Goal: Task Accomplishment & Management: Manage account settings

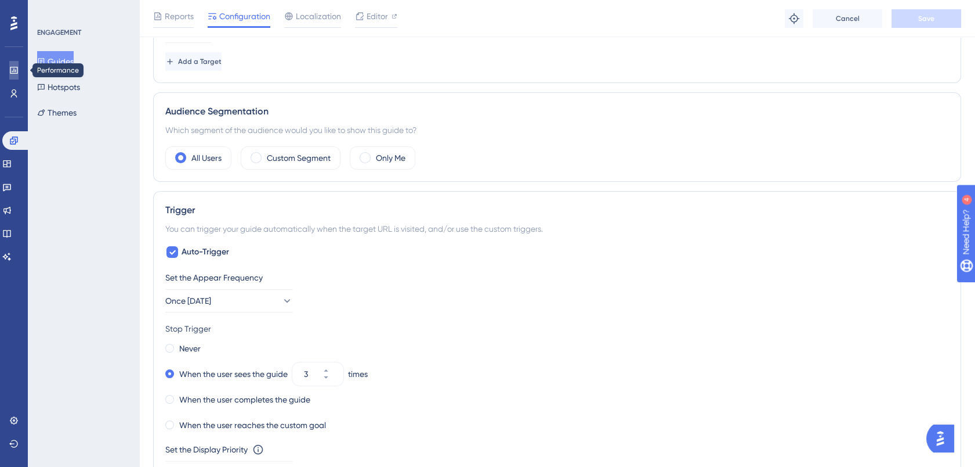
click at [11, 70] on icon at bounding box center [13, 70] width 9 height 9
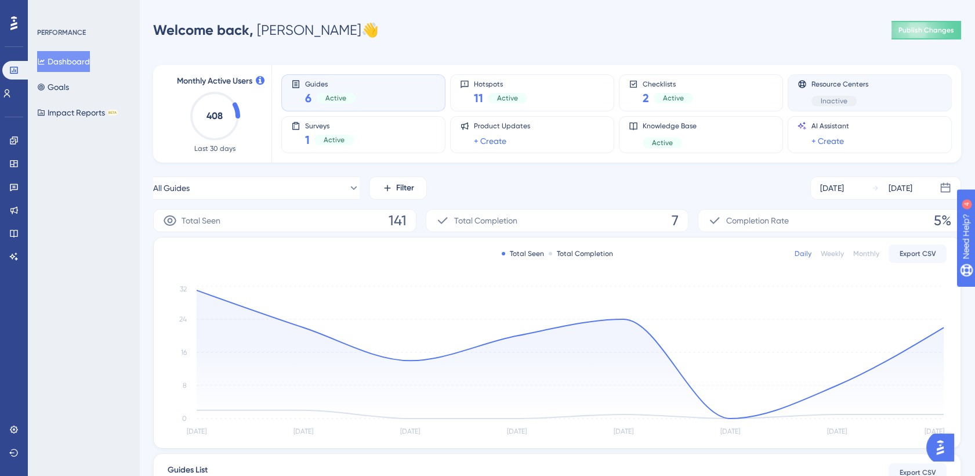
click at [887, 97] on div "Resource Centers Inactive" at bounding box center [870, 92] width 144 height 27
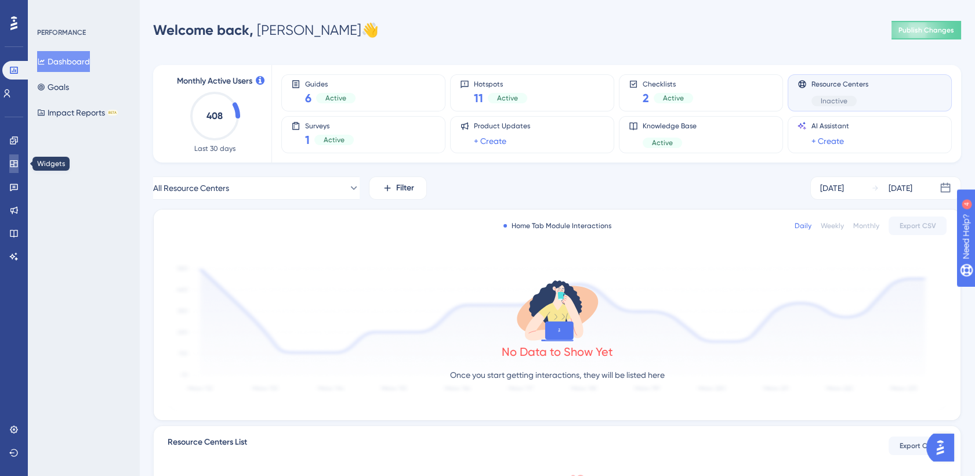
click at [14, 161] on icon at bounding box center [13, 163] width 9 height 9
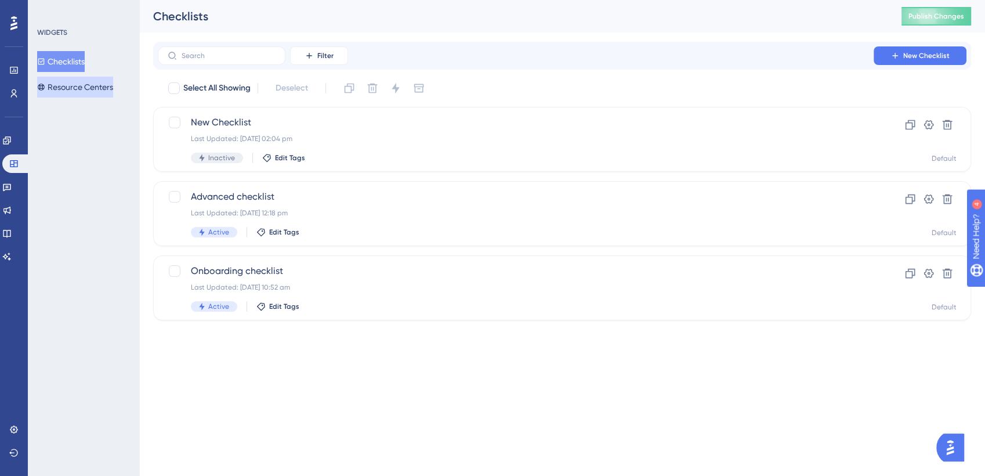
click at [92, 78] on button "Resource Centers" at bounding box center [75, 87] width 76 height 21
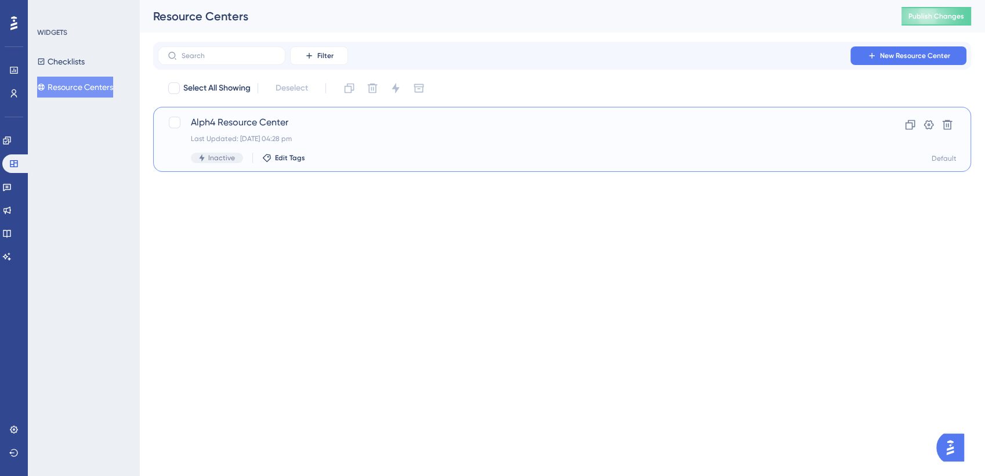
click at [352, 126] on span "Alph4 Resource Center" at bounding box center [516, 122] width 650 height 14
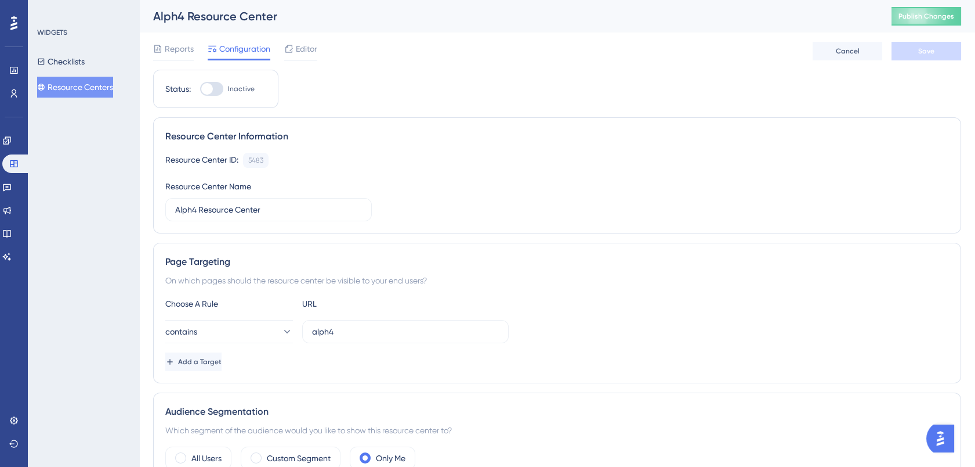
click at [216, 89] on div at bounding box center [211, 89] width 23 height 14
click at [200, 89] on input "Inactive" at bounding box center [200, 89] width 1 height 1
click at [944, 50] on button "Save" at bounding box center [927, 51] width 70 height 19
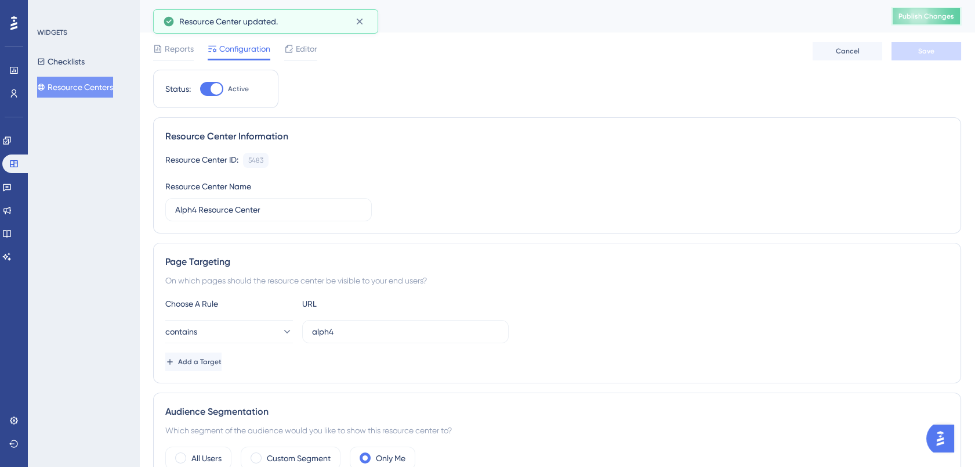
click at [942, 20] on button "Publish Changes" at bounding box center [927, 16] width 70 height 19
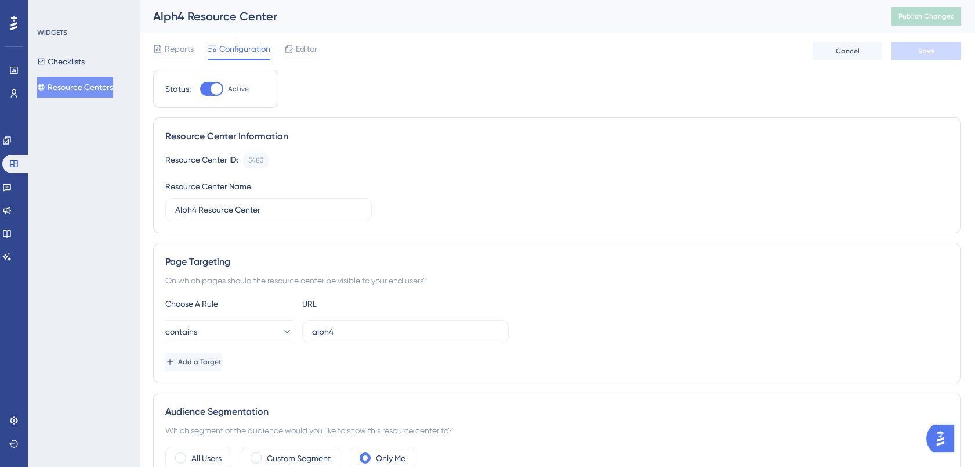
click at [206, 89] on div at bounding box center [211, 89] width 23 height 14
click at [200, 89] on input "Active" at bounding box center [200, 89] width 1 height 1
checkbox input "false"
click at [938, 50] on button "Save" at bounding box center [927, 51] width 70 height 19
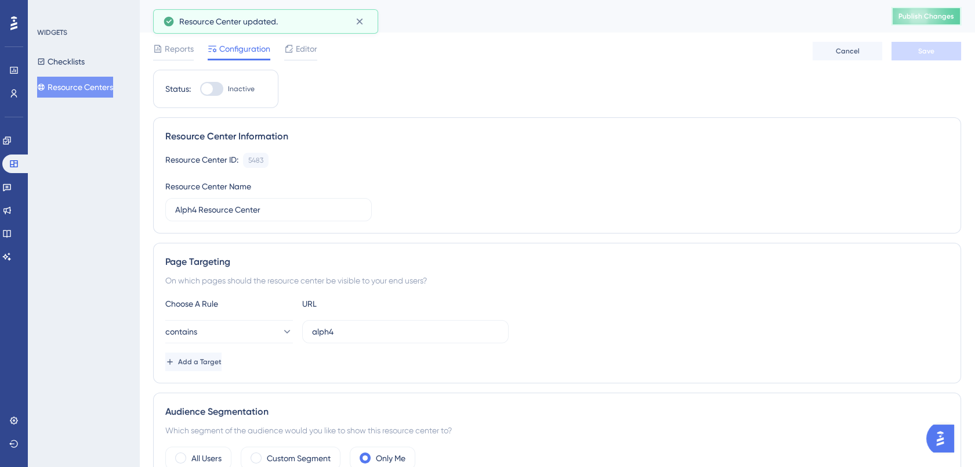
click at [944, 22] on button "Publish Changes" at bounding box center [927, 16] width 70 height 19
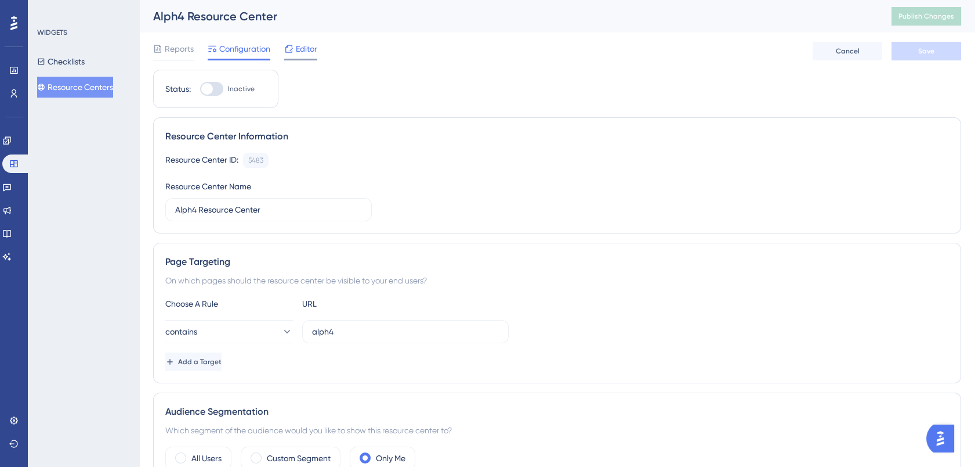
click at [303, 53] on span "Editor" at bounding box center [306, 49] width 21 height 14
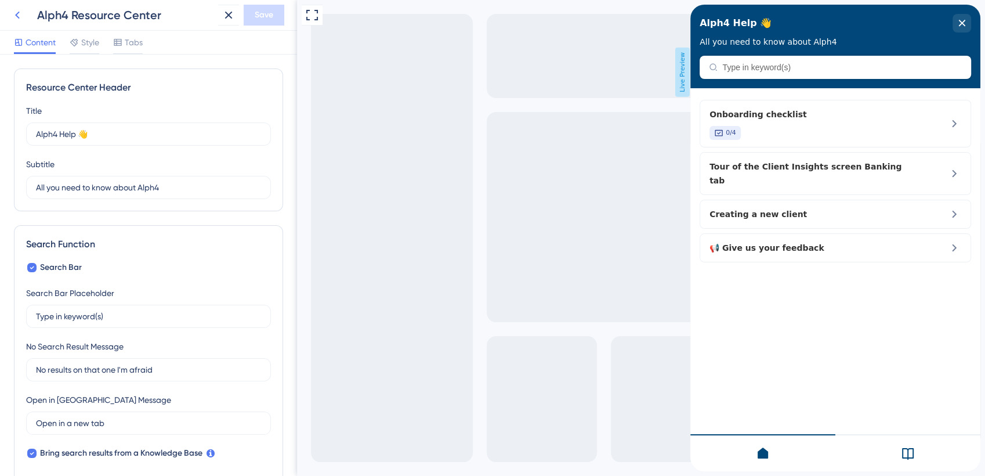
click at [17, 12] on icon at bounding box center [17, 15] width 14 height 14
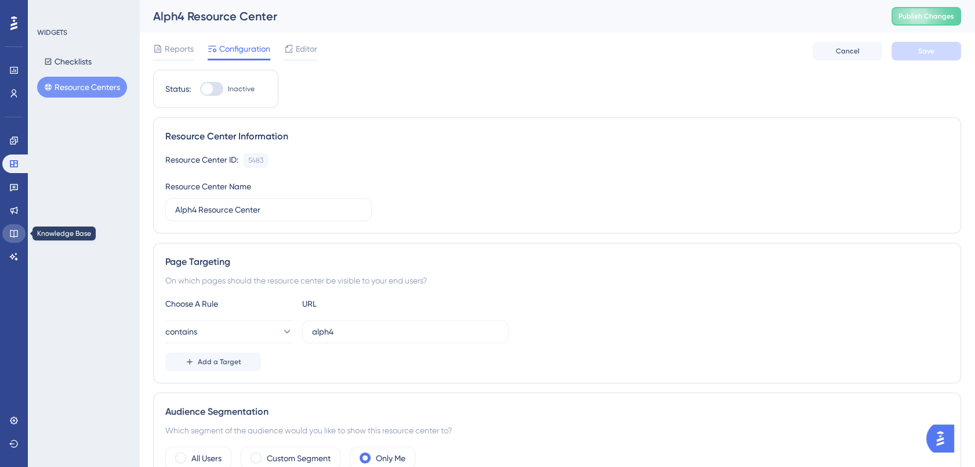
click at [13, 230] on icon at bounding box center [13, 233] width 9 height 9
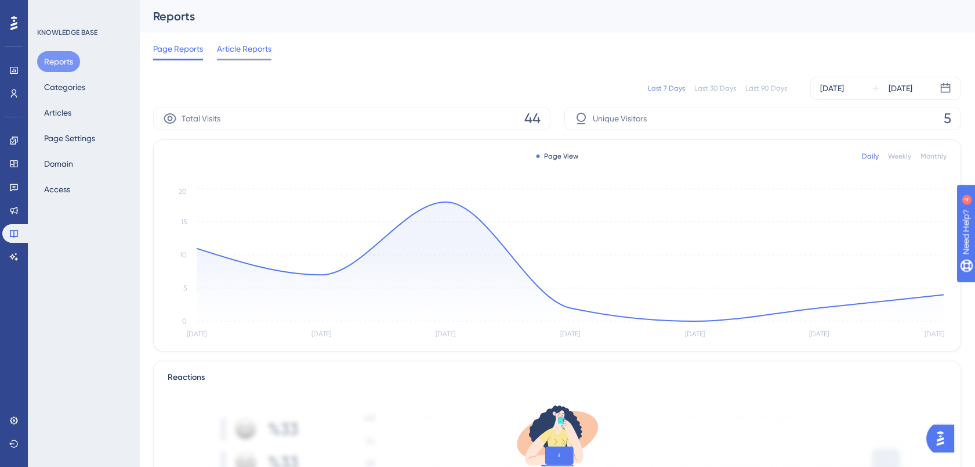
click at [245, 55] on span "Article Reports" at bounding box center [244, 49] width 55 height 14
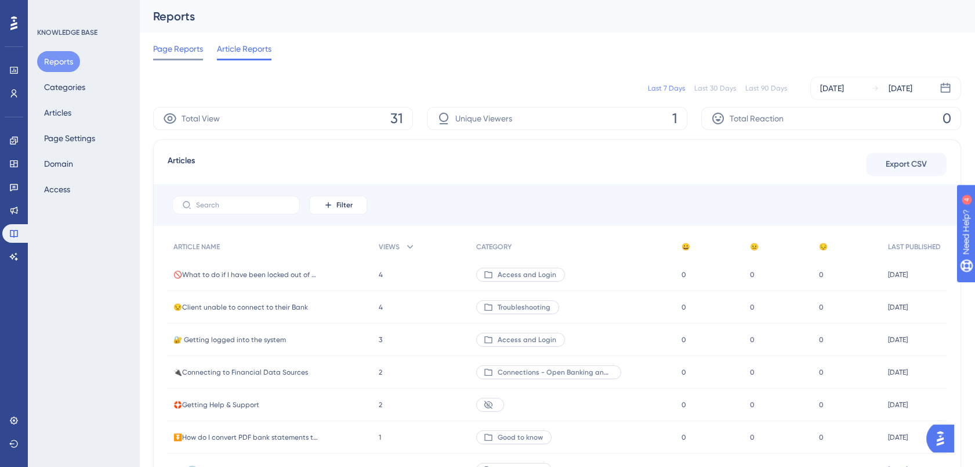
click at [180, 47] on span "Page Reports" at bounding box center [178, 49] width 50 height 14
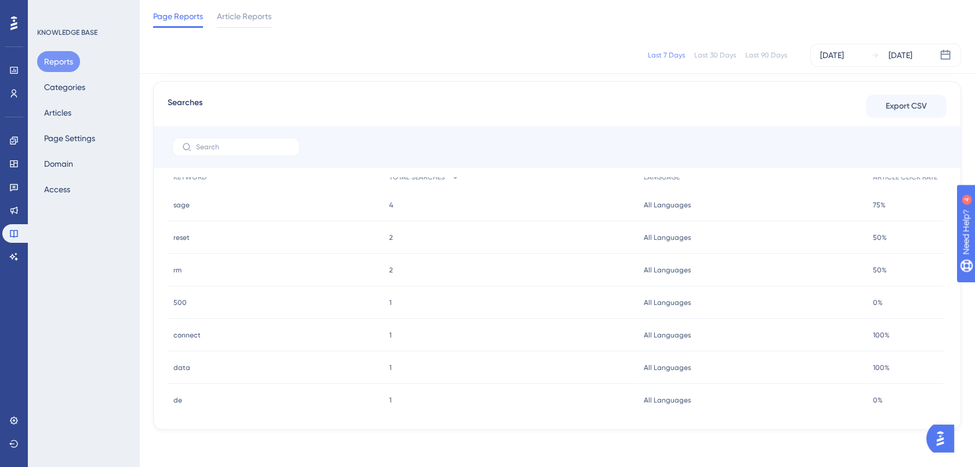
scroll to position [30, 0]
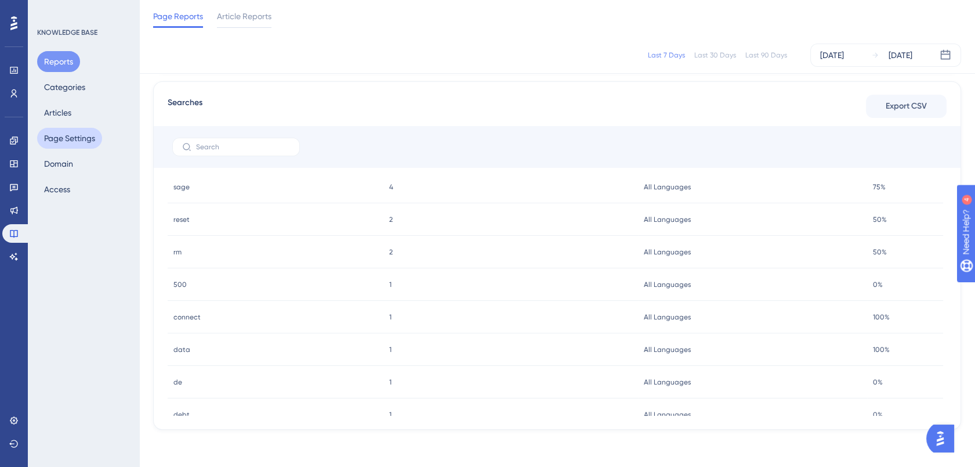
click at [79, 143] on button "Page Settings" at bounding box center [69, 138] width 65 height 21
